Goal: Transaction & Acquisition: Purchase product/service

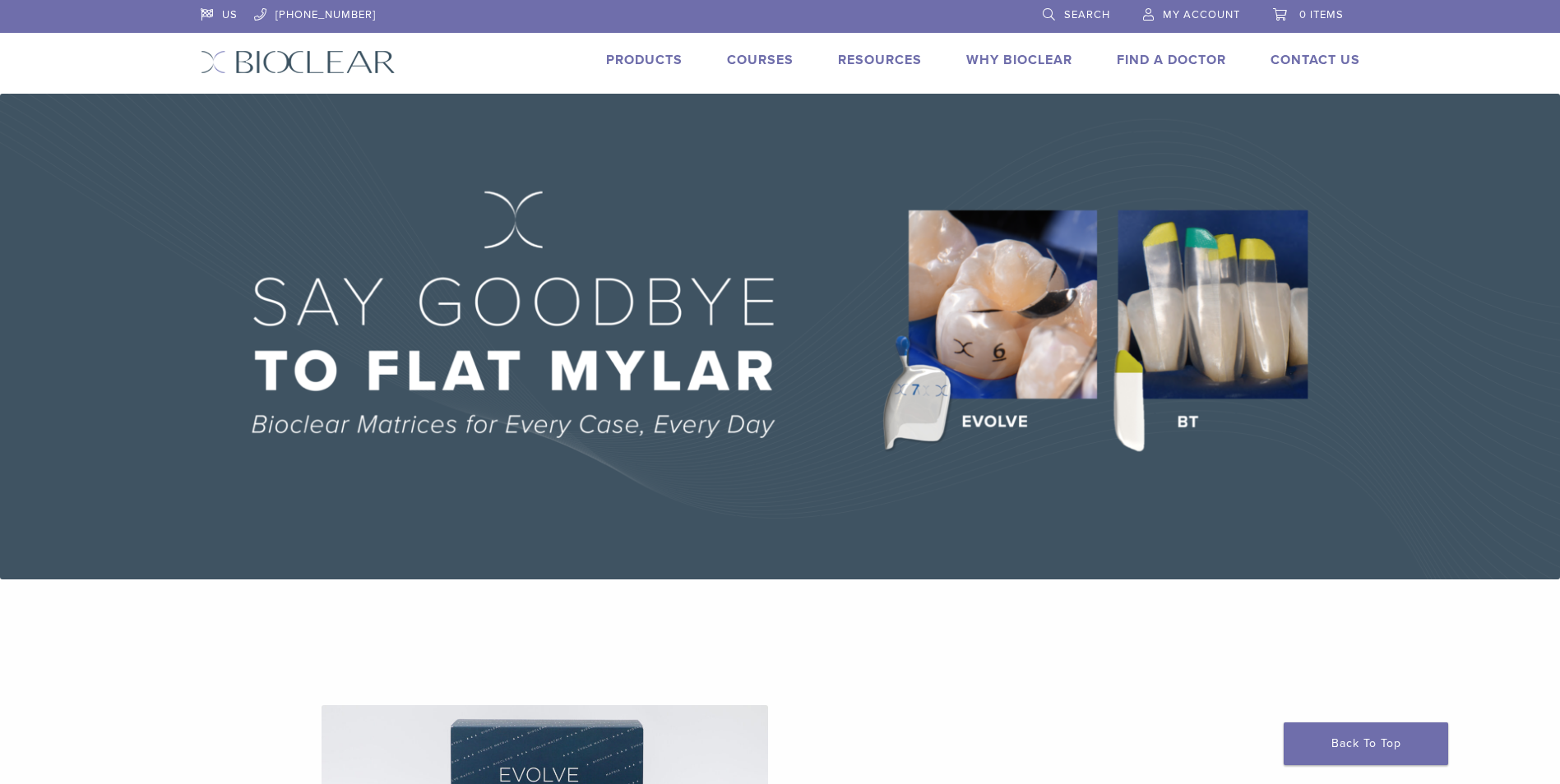
click at [656, 62] on link "Products" at bounding box center [643, 60] width 76 height 16
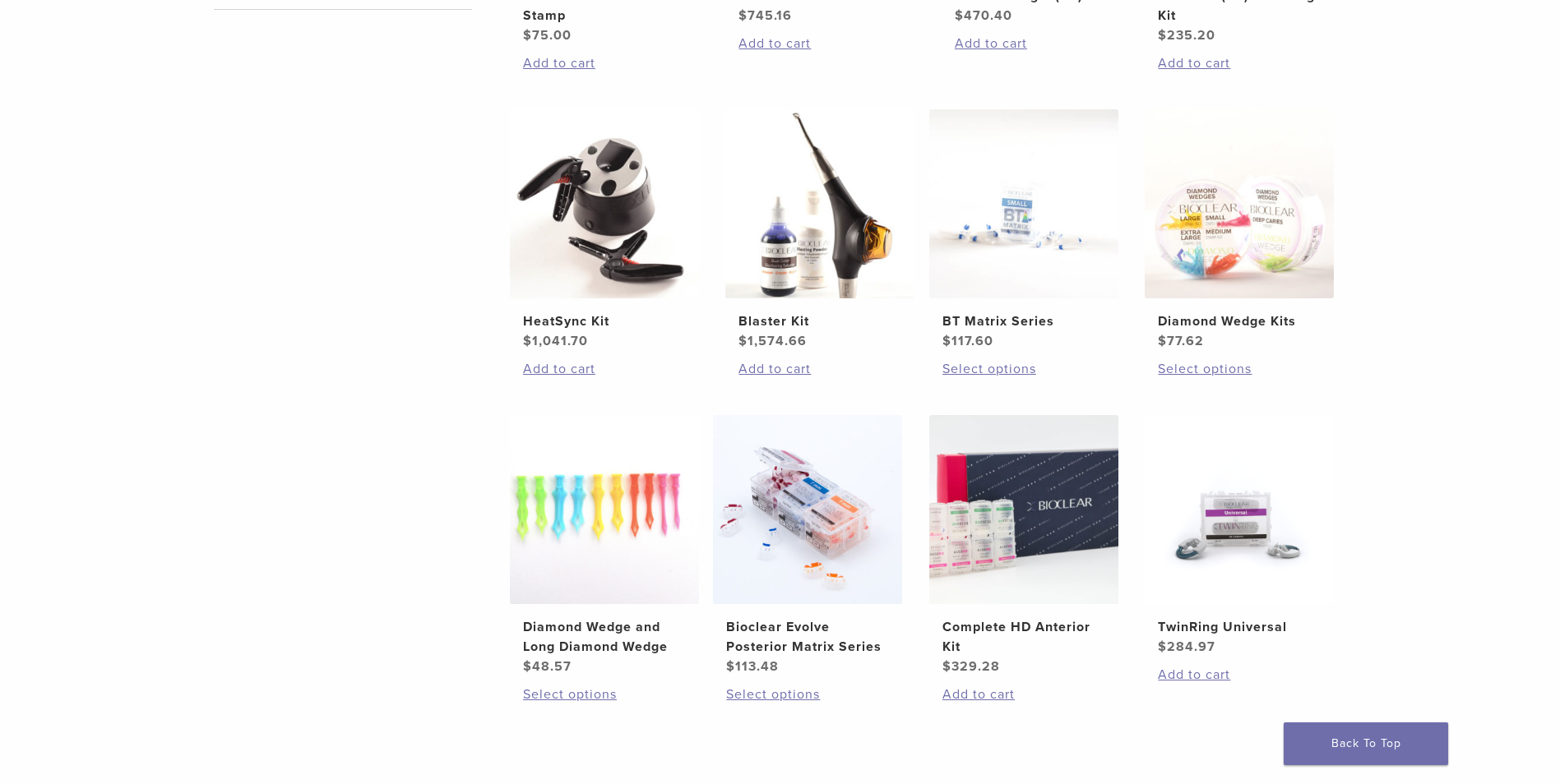
scroll to position [576, 0]
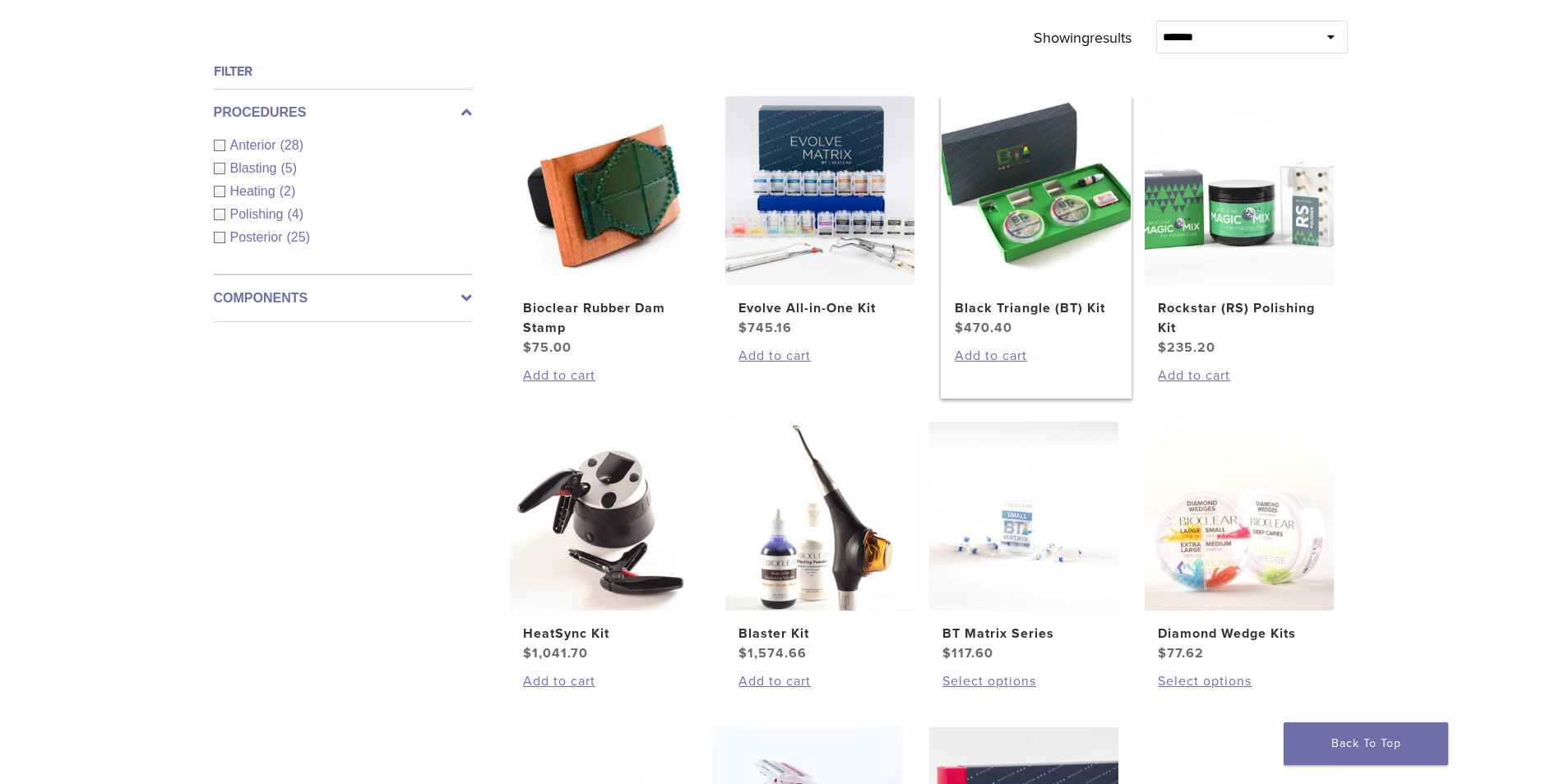
click at [1045, 235] on img at bounding box center [1036, 190] width 189 height 189
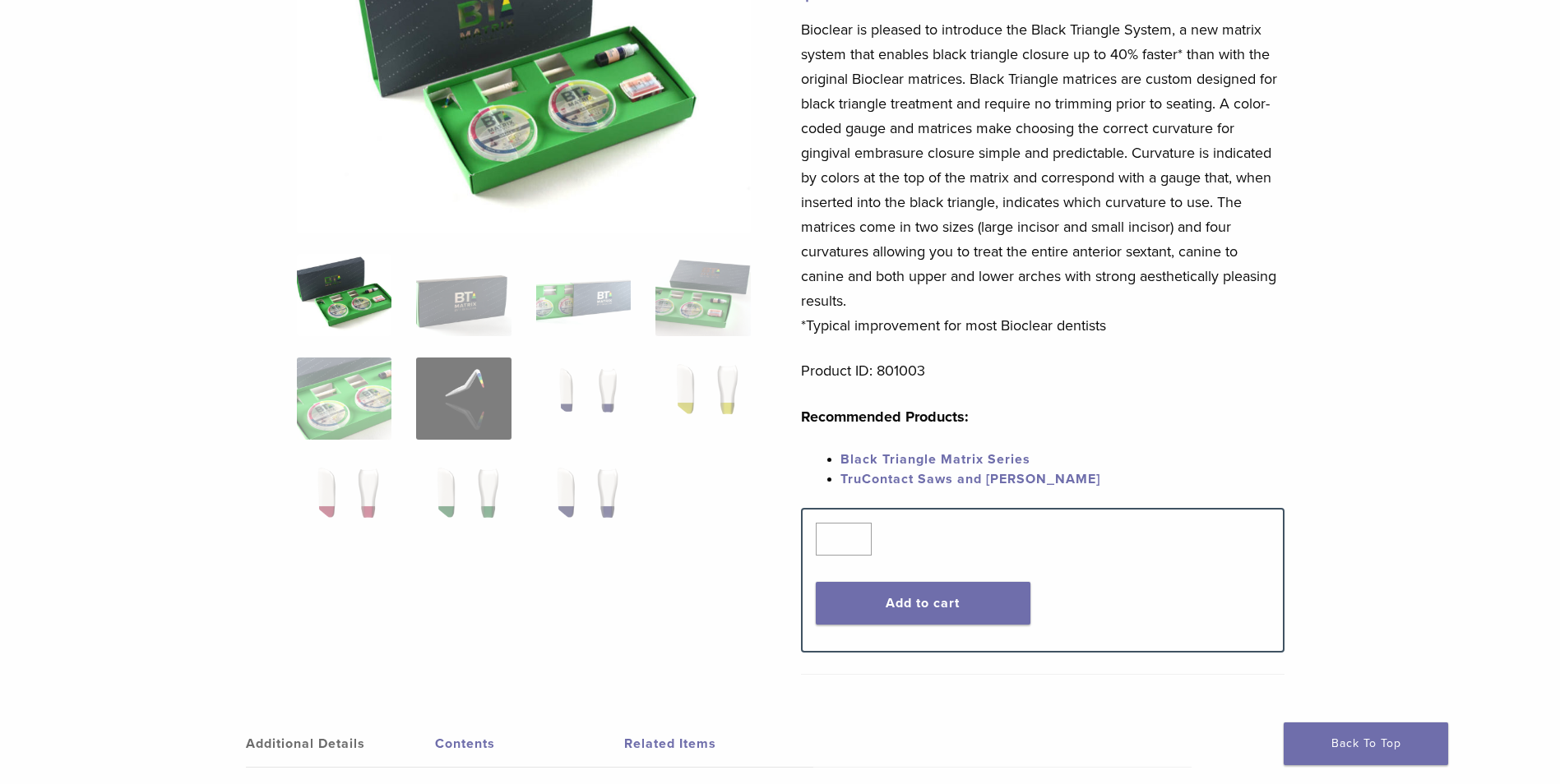
scroll to position [247, 0]
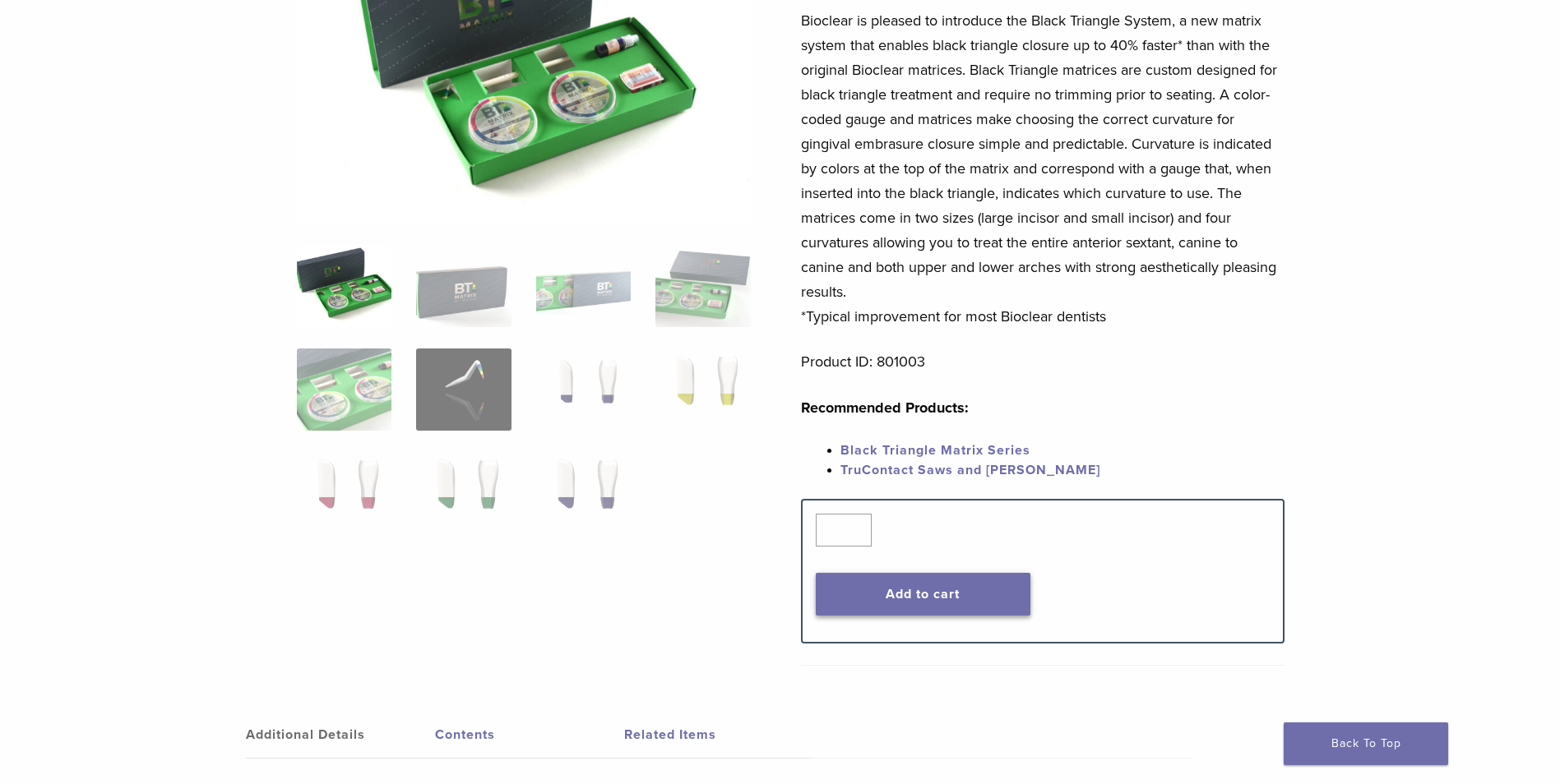
click at [944, 603] on button "Add to cart" at bounding box center [923, 595] width 215 height 43
